Goal: Find specific page/section: Find specific page/section

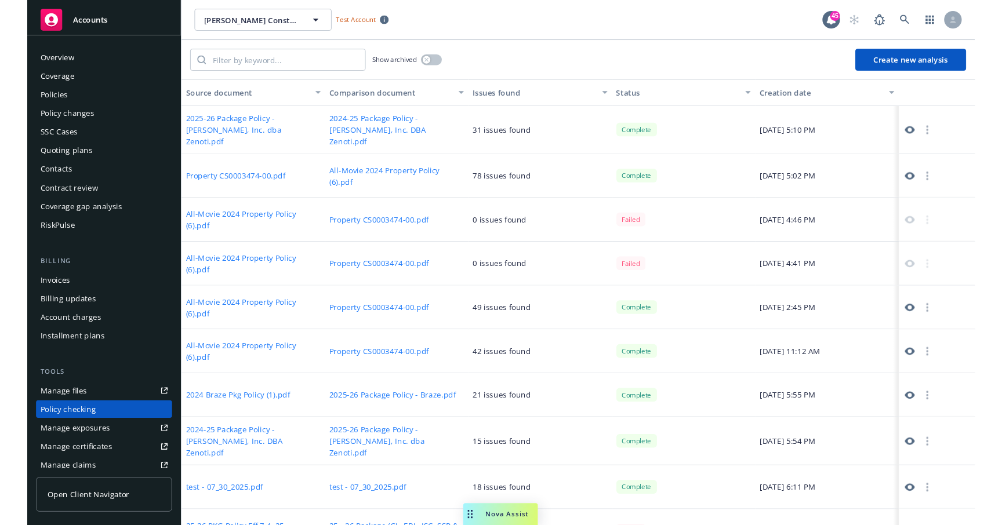
scroll to position [136, 0]
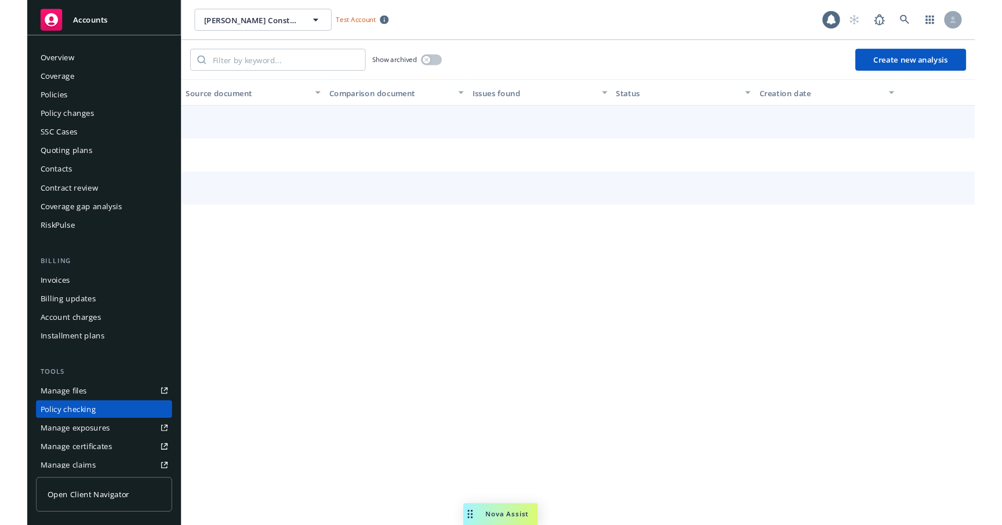
scroll to position [136, 0]
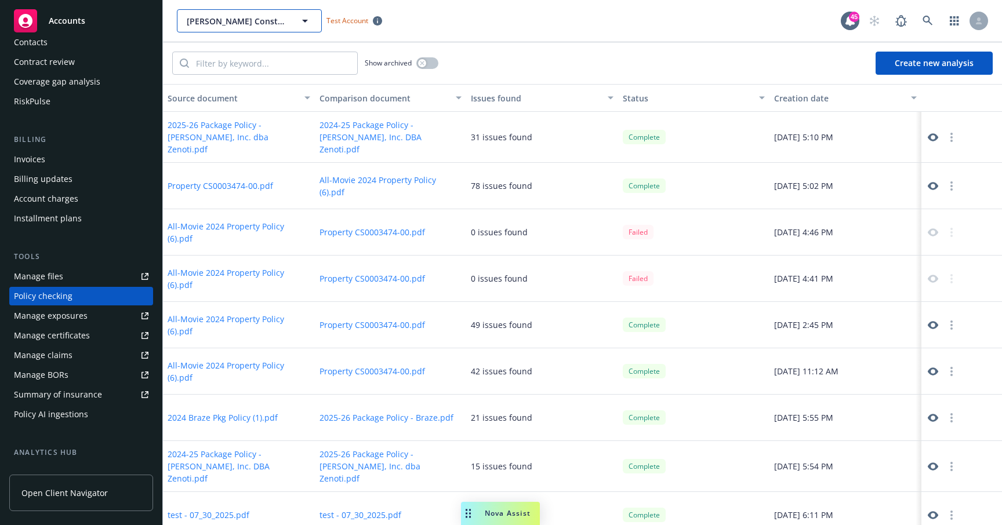
click at [288, 28] on button "[PERSON_NAME] Construction" at bounding box center [249, 20] width 145 height 23
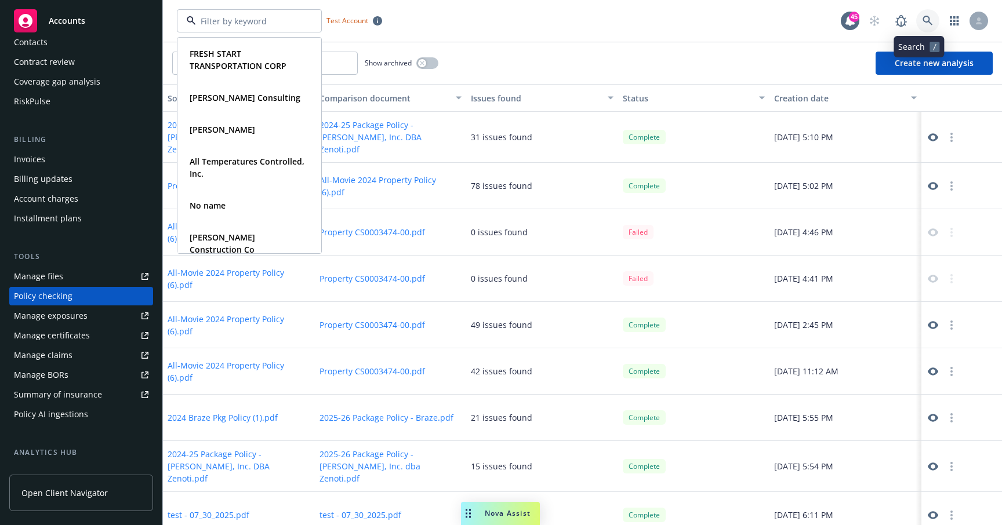
click at [922, 23] on icon at bounding box center [927, 21] width 10 height 10
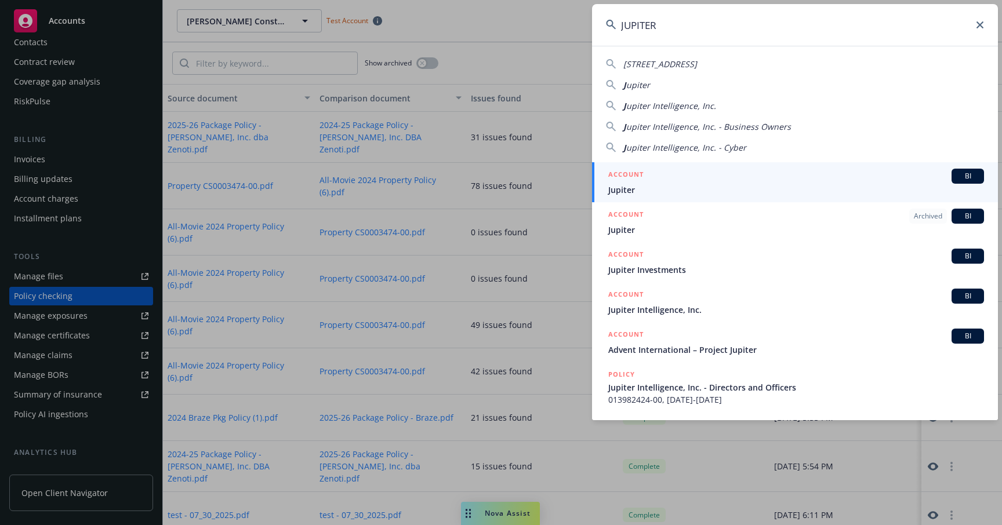
click at [767, 23] on input "JUPITER" at bounding box center [795, 25] width 406 height 42
type input "JUPITER"
click at [977, 21] on icon at bounding box center [979, 24] width 7 height 7
